Goal: Task Accomplishment & Management: Complete application form

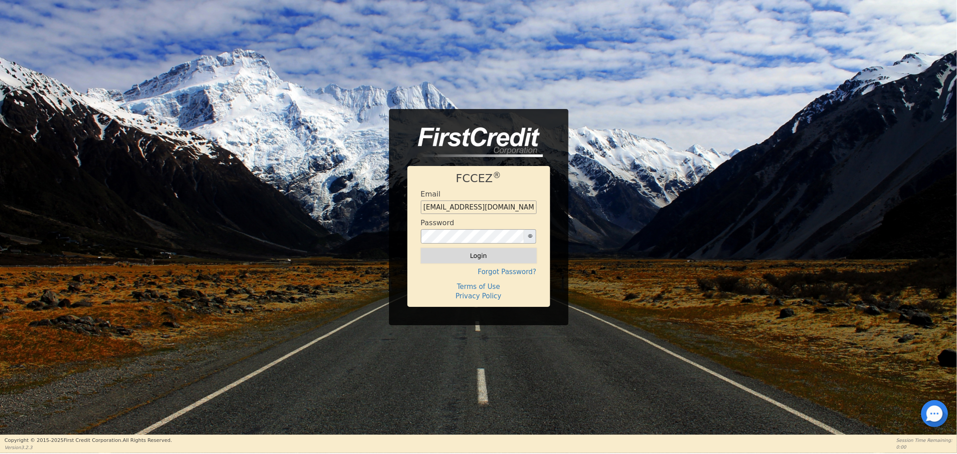
click at [489, 261] on button "Login" at bounding box center [479, 255] width 116 height 15
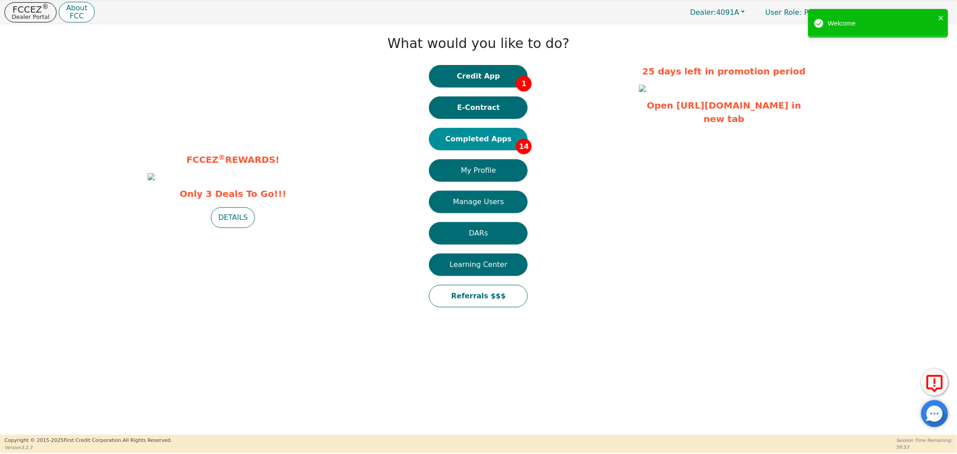
click at [479, 149] on button "Completed Apps 14" at bounding box center [478, 139] width 99 height 22
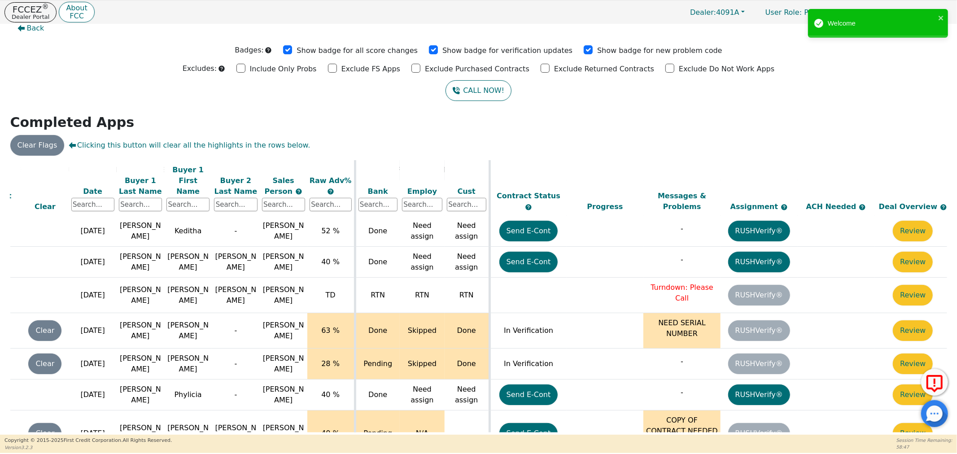
scroll to position [366, 46]
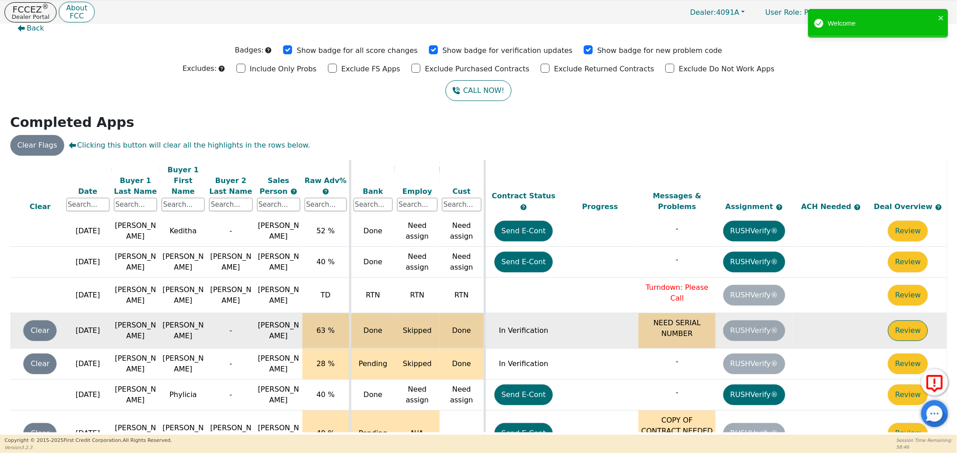
click at [903, 320] on button "Review" at bounding box center [908, 330] width 40 height 21
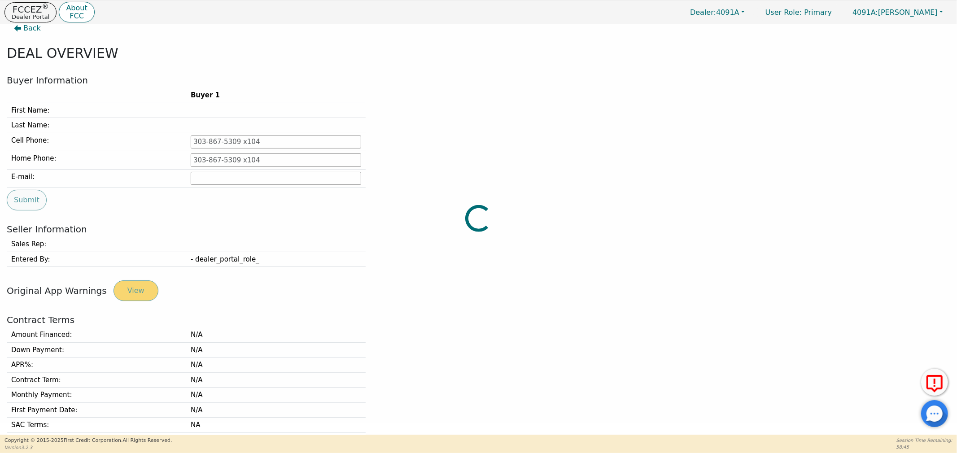
type input "[PHONE_NUMBER]"
type input "[EMAIL_ADDRESS][DOMAIN_NAME]"
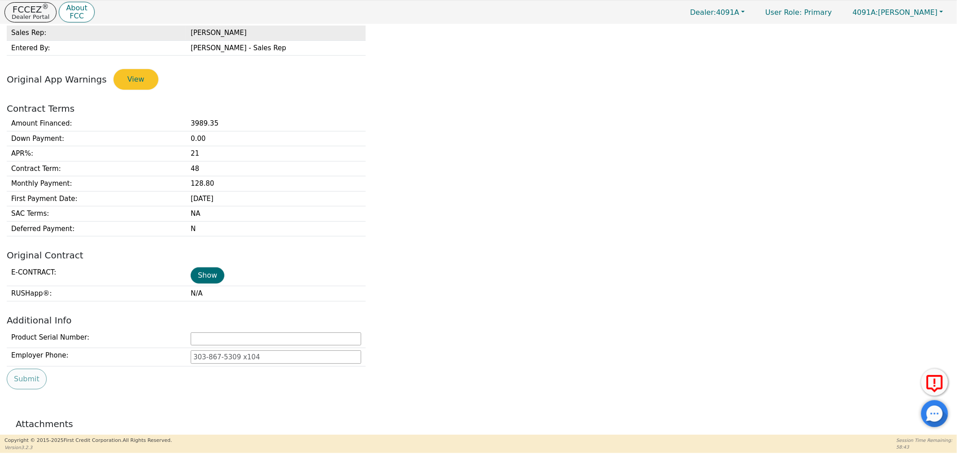
scroll to position [310, 0]
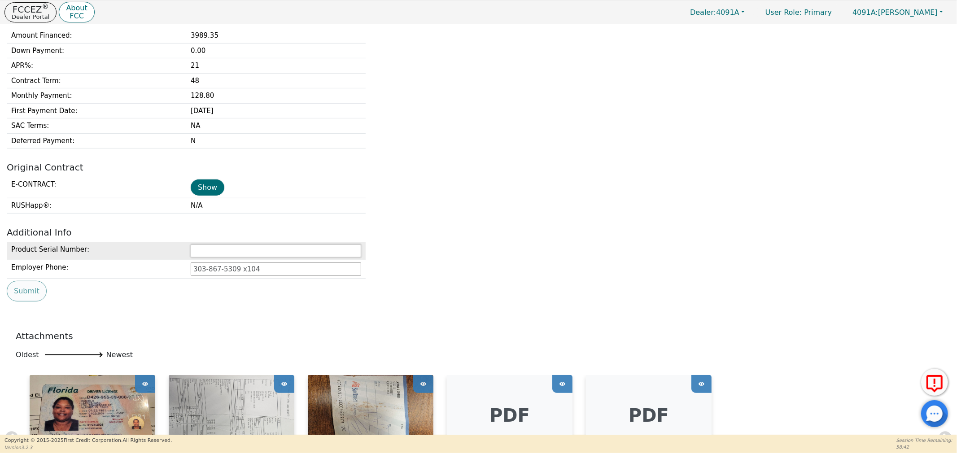
click at [210, 256] on input "text" at bounding box center [276, 250] width 170 height 13
type input "22769876"
click at [40, 296] on button "Submit" at bounding box center [27, 291] width 40 height 21
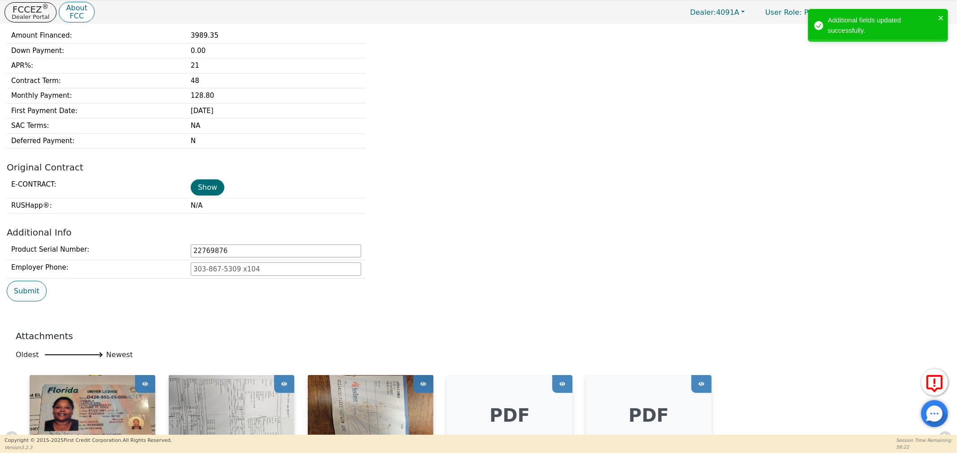
click at [37, 295] on button "Submit" at bounding box center [27, 291] width 40 height 21
